Goal: Task Accomplishment & Management: Complete application form

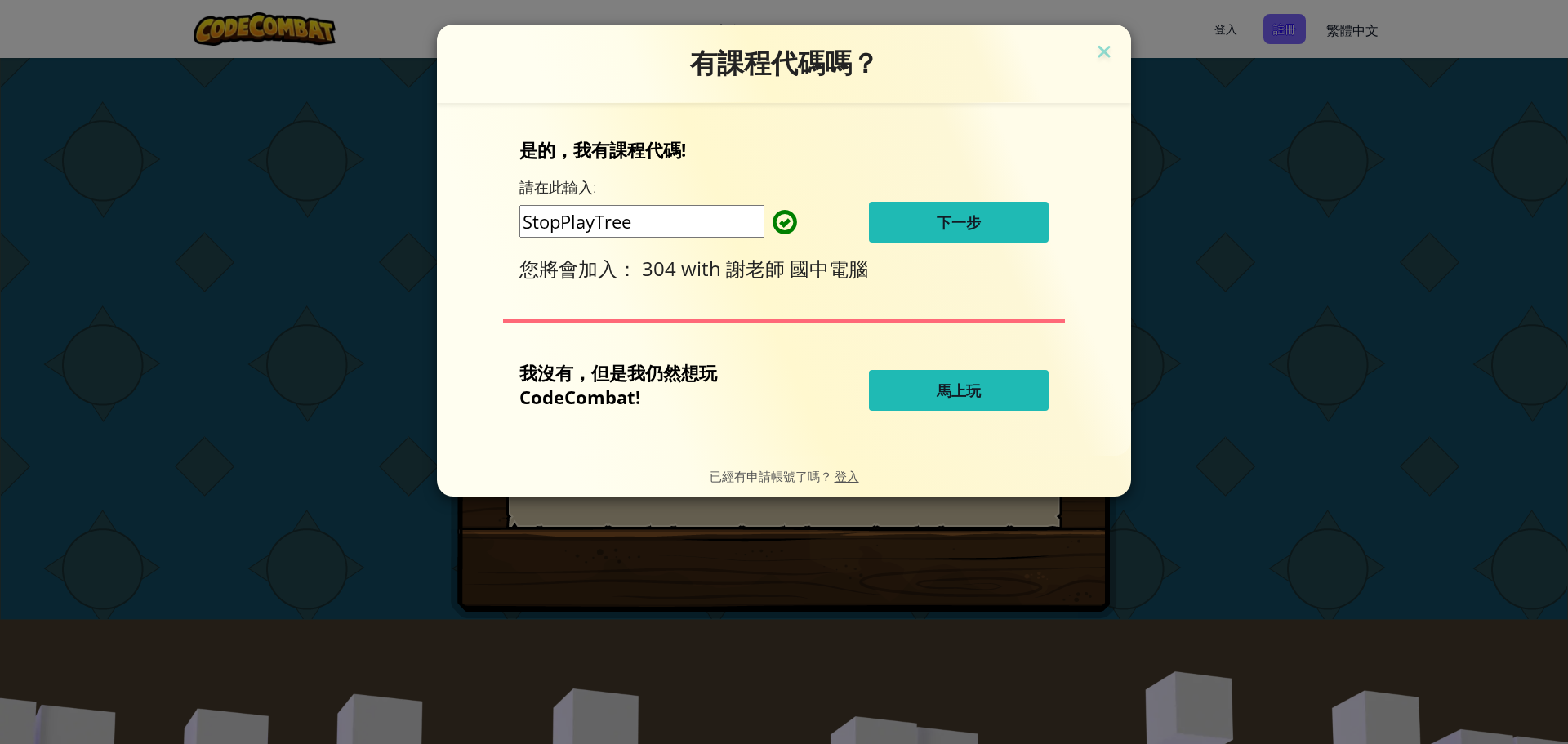
click at [985, 215] on button "下一步" at bounding box center [958, 222] width 180 height 41
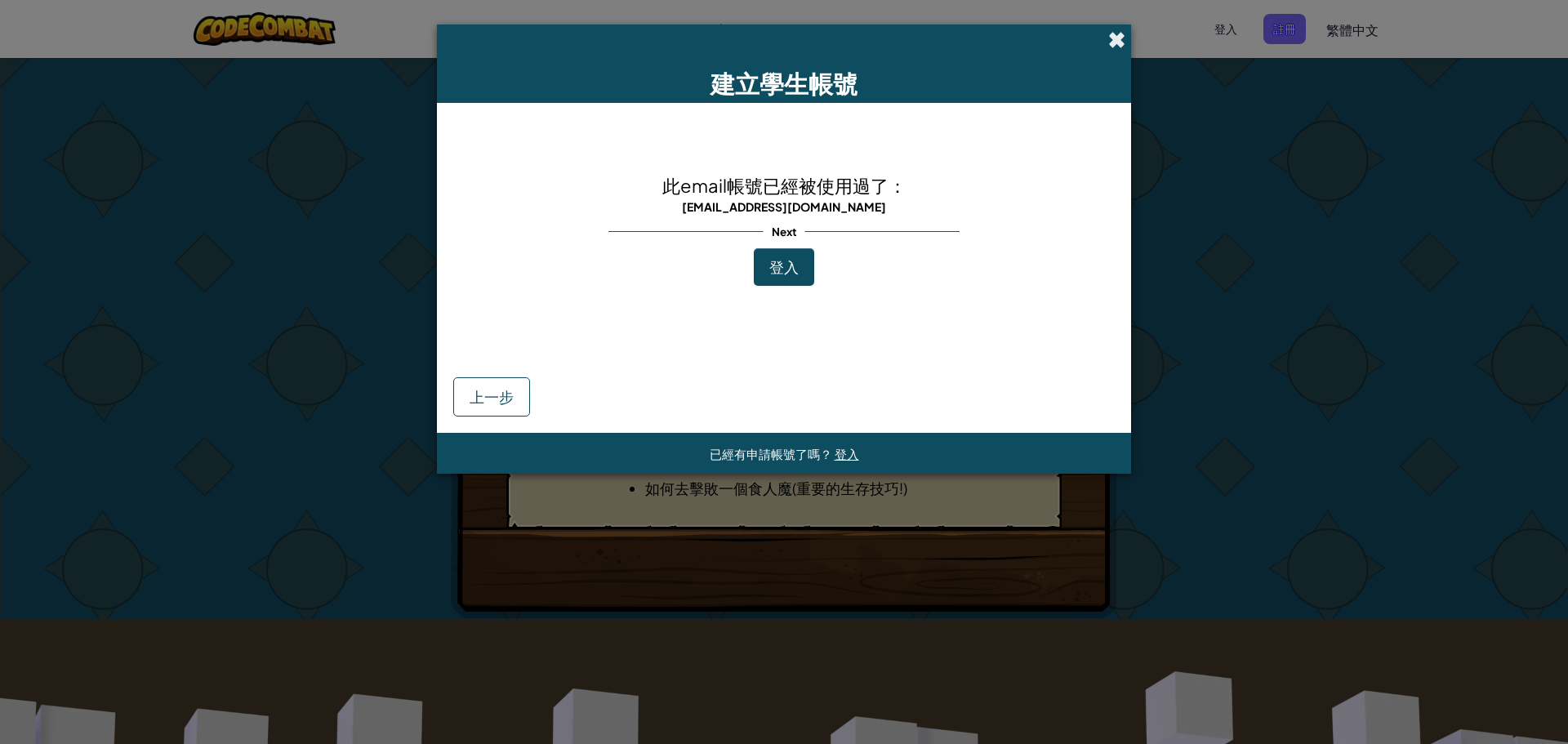
click at [1112, 44] on span at bounding box center [1116, 40] width 17 height 17
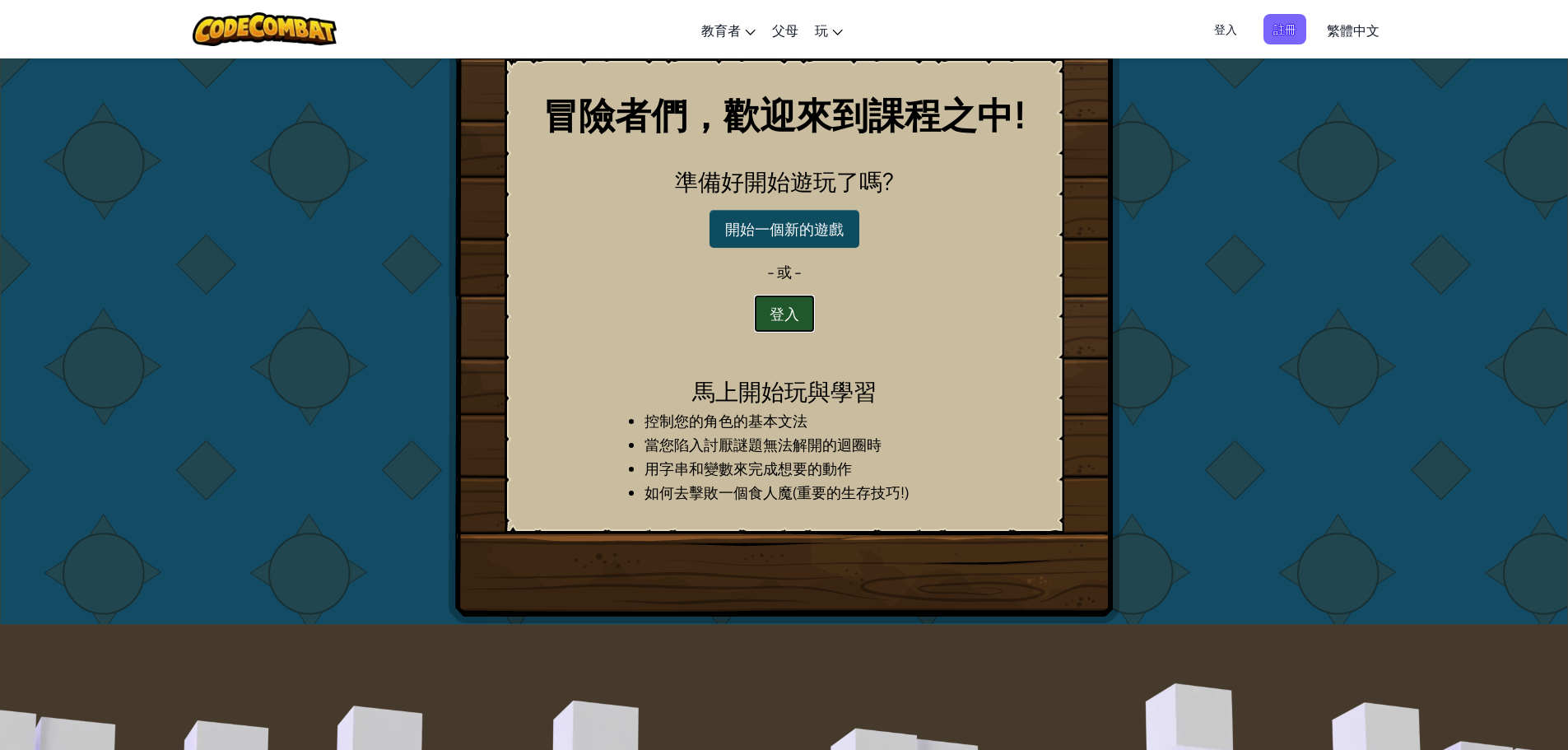
click at [761, 311] on button "登入" at bounding box center [784, 314] width 61 height 38
